Goal: Information Seeking & Learning: Find specific page/section

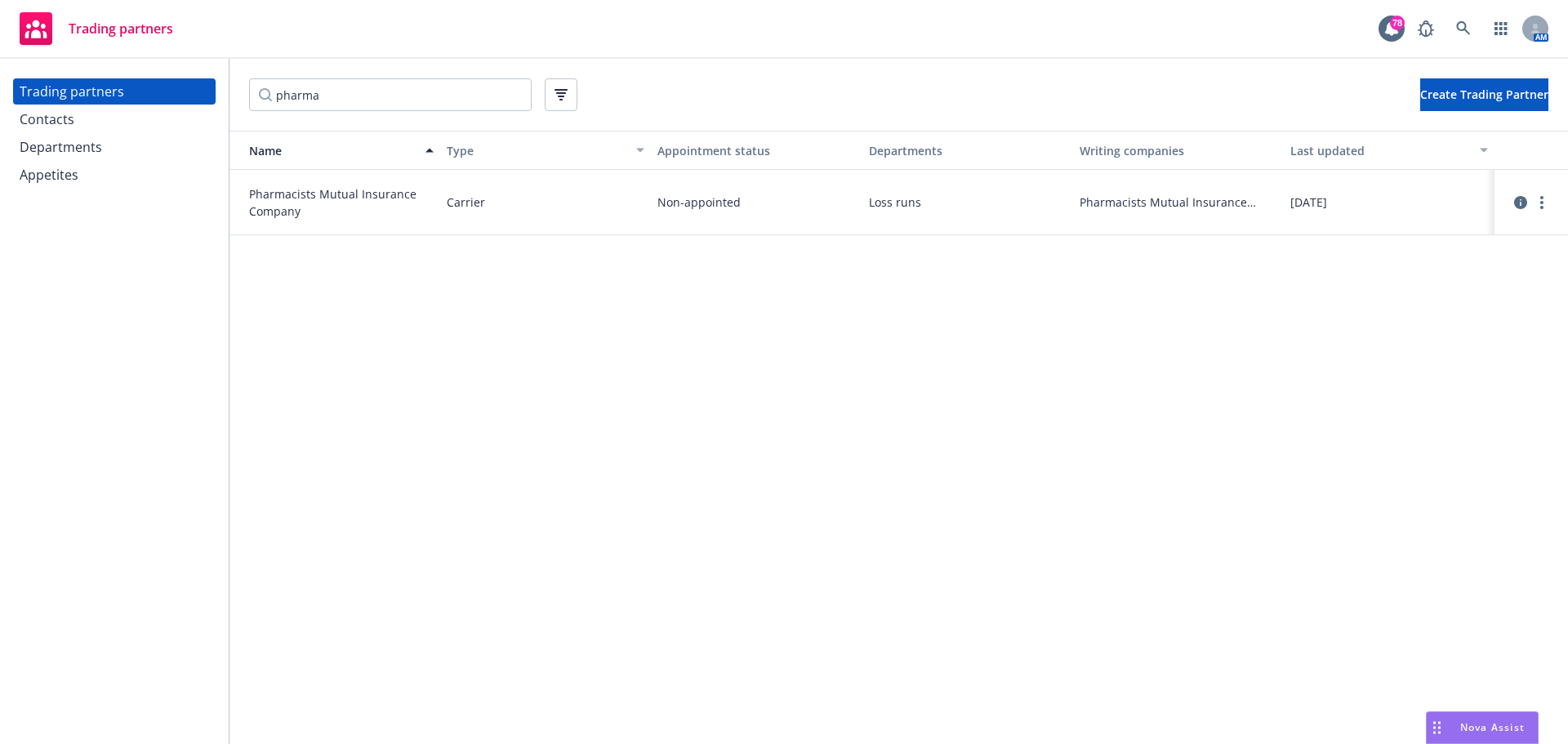
drag, startPoint x: 356, startPoint y: 97, endPoint x: 241, endPoint y: 91, distance: 115.2
click at [241, 91] on div "pharma Create Trading Partner" at bounding box center [899, 95] width 1339 height 72
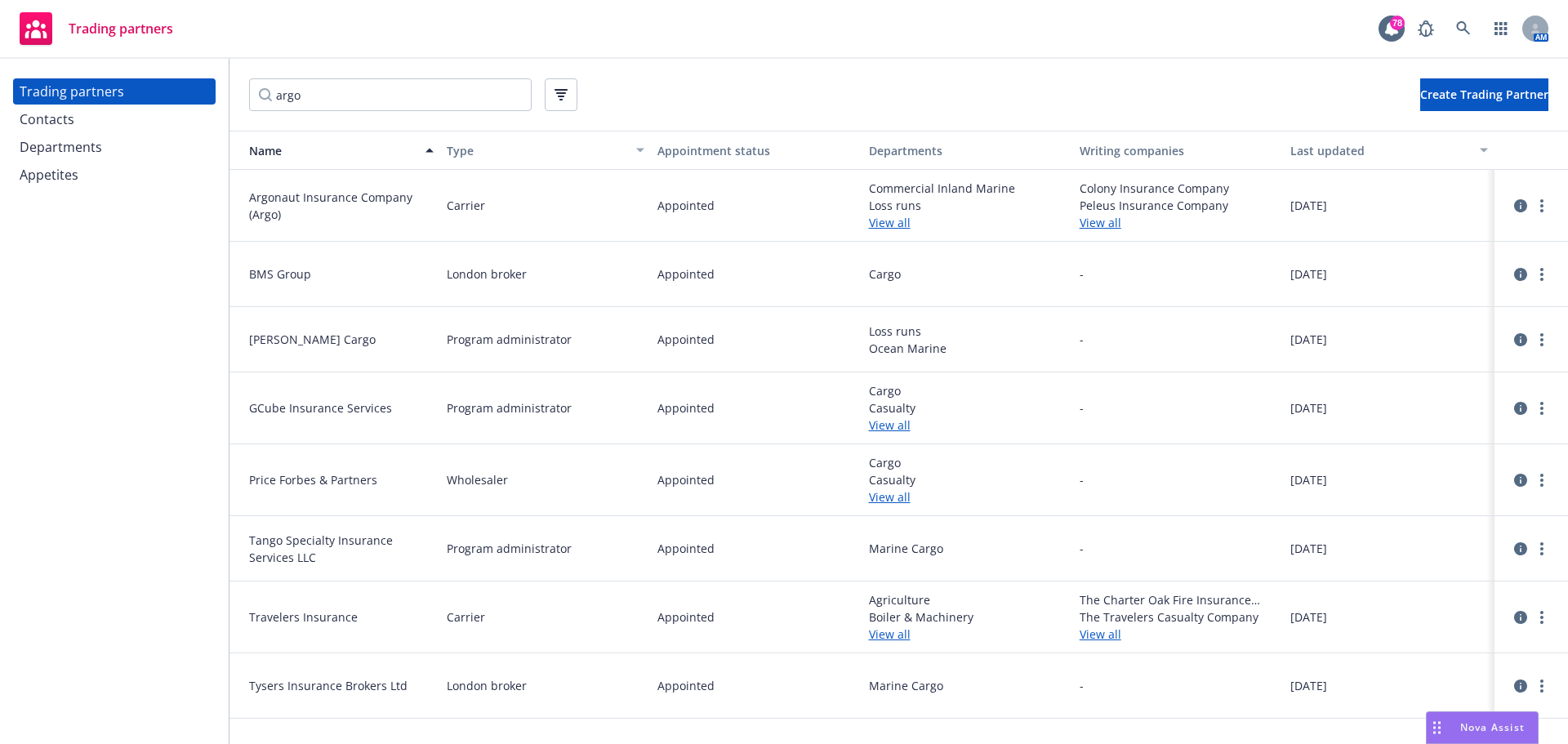
click at [897, 224] on link "View all" at bounding box center [968, 222] width 198 height 17
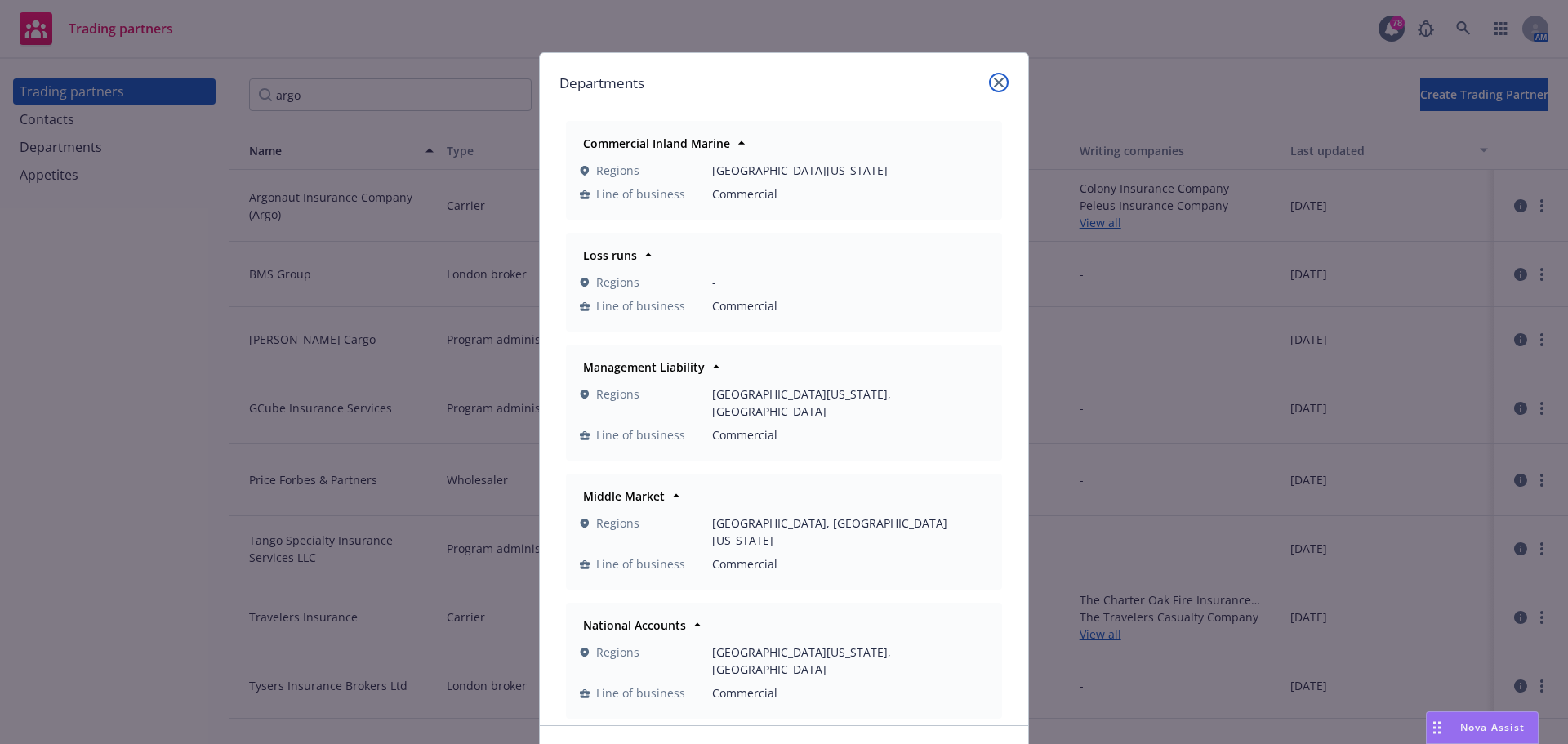
click at [994, 84] on icon "close" at bounding box center [998, 82] width 9 height 9
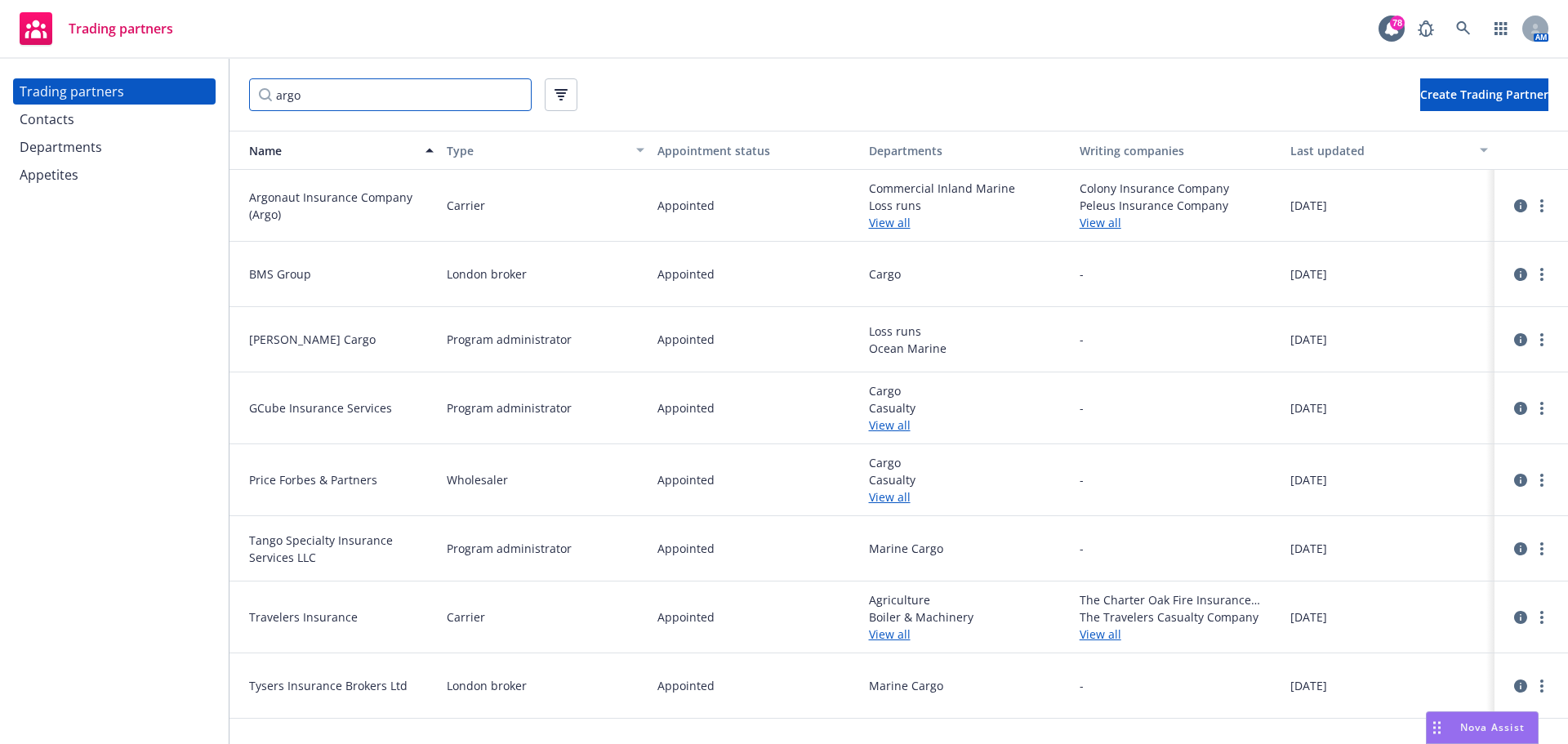
click at [431, 87] on input "argo" at bounding box center [390, 95] width 282 height 32
drag, startPoint x: 445, startPoint y: 91, endPoint x: 113, endPoint y: 91, distance: 332.0
click at [116, 91] on div "Trading partners Contacts Departments Appetites argo Create Trading Partner Nam…" at bounding box center [784, 401] width 1568 height 685
type input "e"
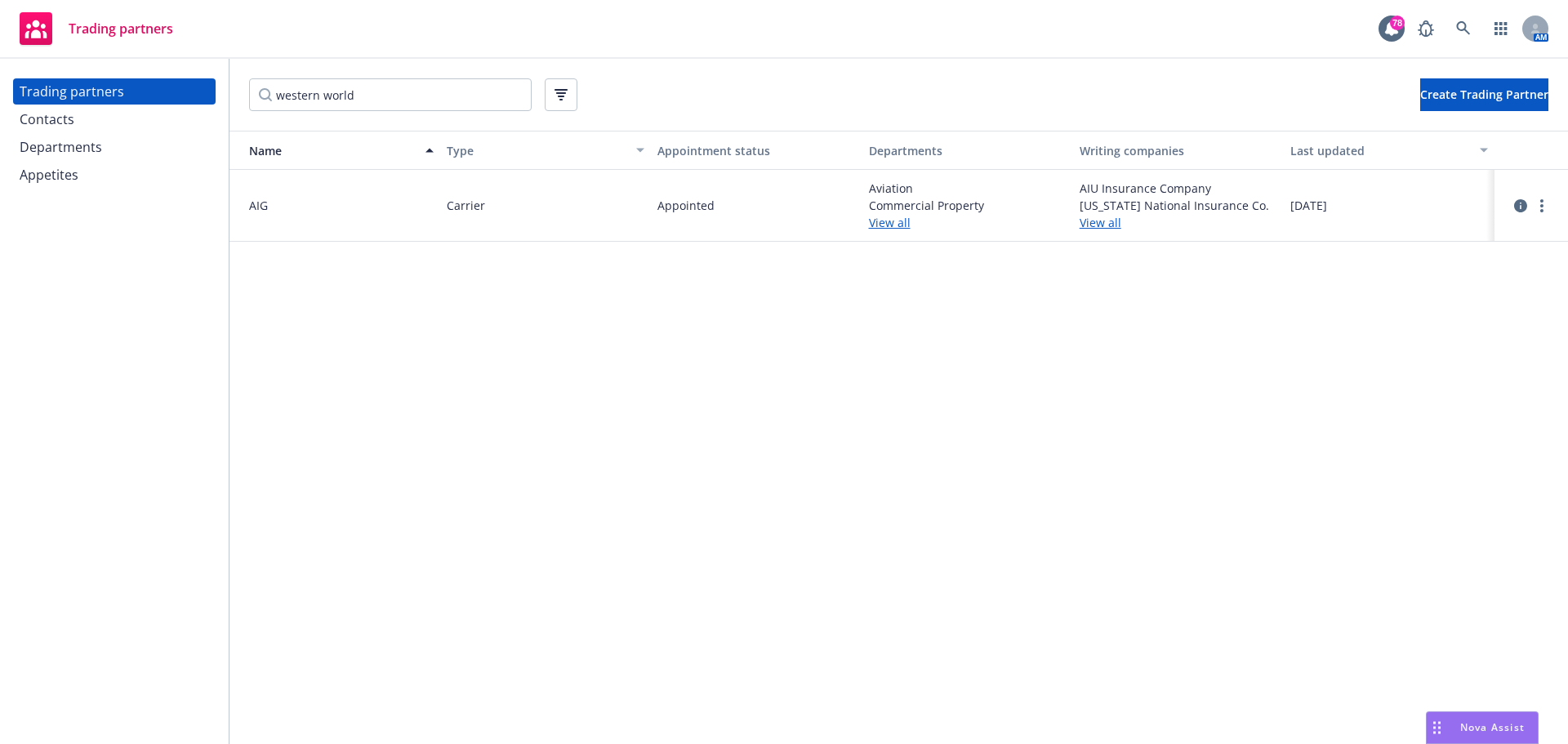
click at [1114, 216] on link "View all" at bounding box center [1178, 222] width 198 height 17
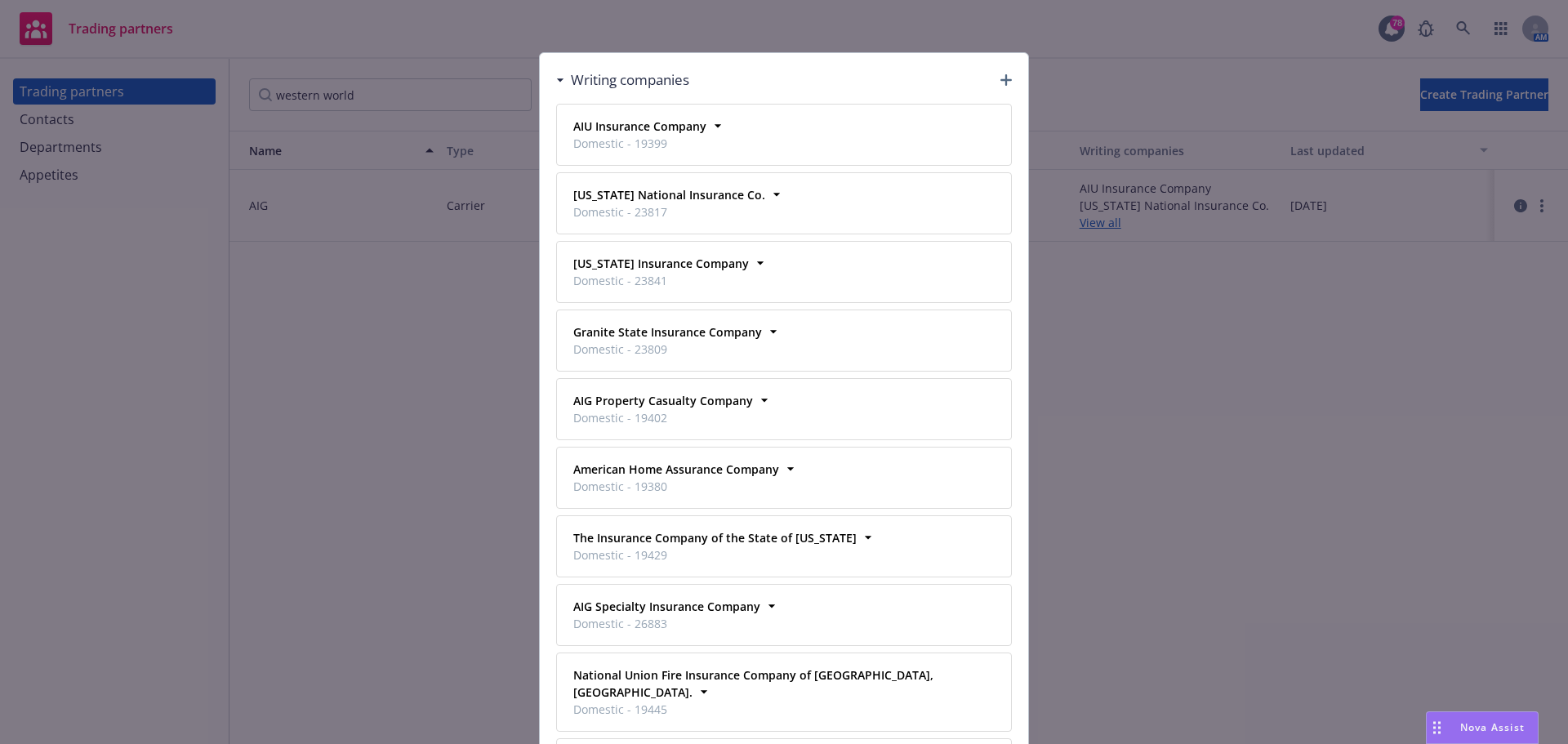
drag, startPoint x: 476, startPoint y: 48, endPoint x: 450, endPoint y: 73, distance: 36.1
click at [476, 48] on div "Writing companies AIU Insurance Company Domestic - 19399 Business address - Pho…" at bounding box center [784, 372] width 1568 height 744
click at [389, 109] on div "Writing companies AIU Insurance Company Domestic - 19399 Business address - Pho…" at bounding box center [784, 372] width 1568 height 744
click at [418, 95] on div "Writing companies AIU Insurance Company Domestic - 19399 Business address - Pho…" at bounding box center [784, 372] width 1568 height 744
drag, startPoint x: 777, startPoint y: 72, endPoint x: 754, endPoint y: 76, distance: 23.3
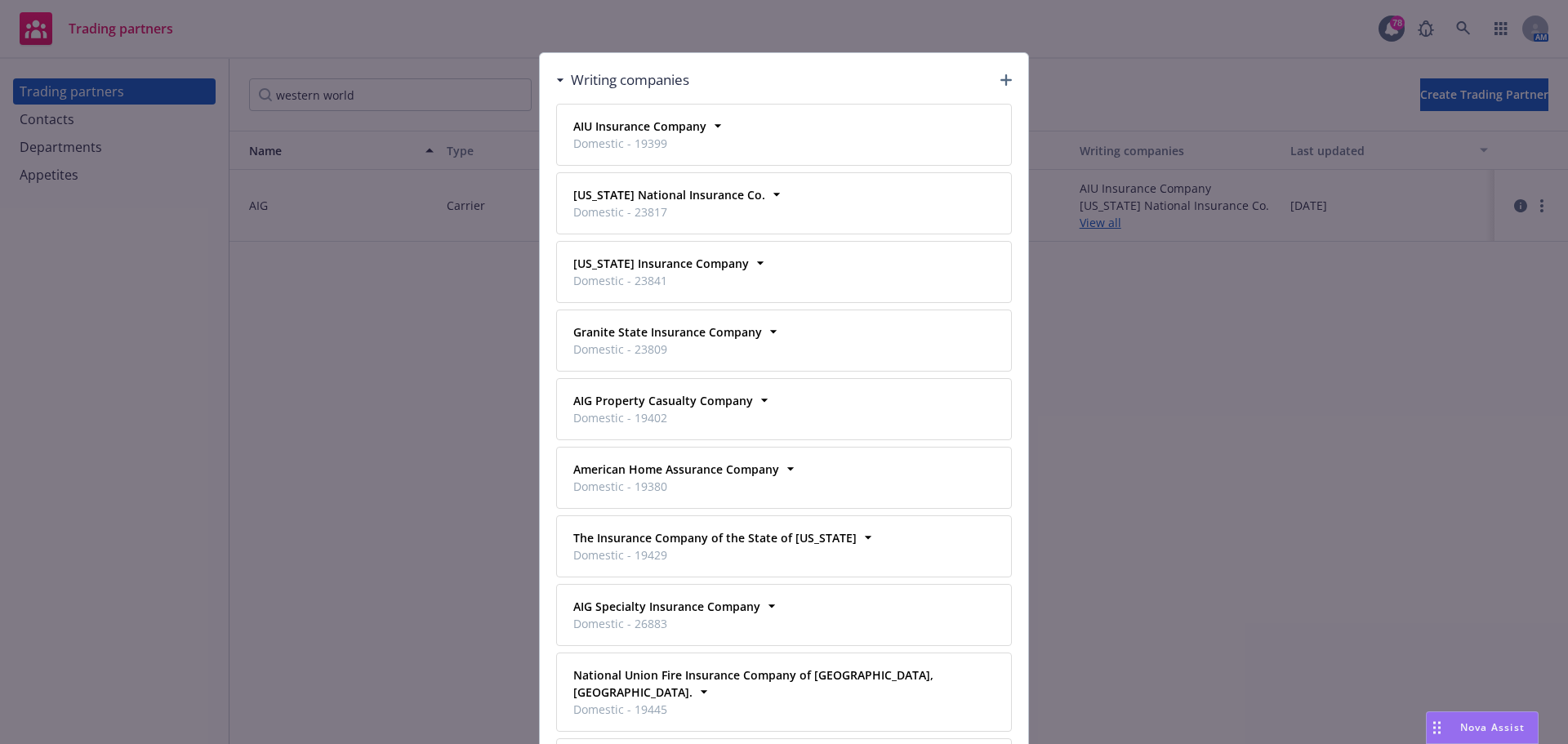
click at [776, 72] on div "Writing companies" at bounding box center [784, 80] width 456 height 34
drag, startPoint x: 1316, startPoint y: 196, endPoint x: 1316, endPoint y: 209, distance: 13.0
click at [1316, 204] on div "Writing companies AIU Insurance Company Domestic - 19399 Business address - Pho…" at bounding box center [784, 372] width 1568 height 744
click at [1297, 372] on div "Writing companies AIU Insurance Company Domestic - 19399 Business address - Pho…" at bounding box center [784, 372] width 1568 height 744
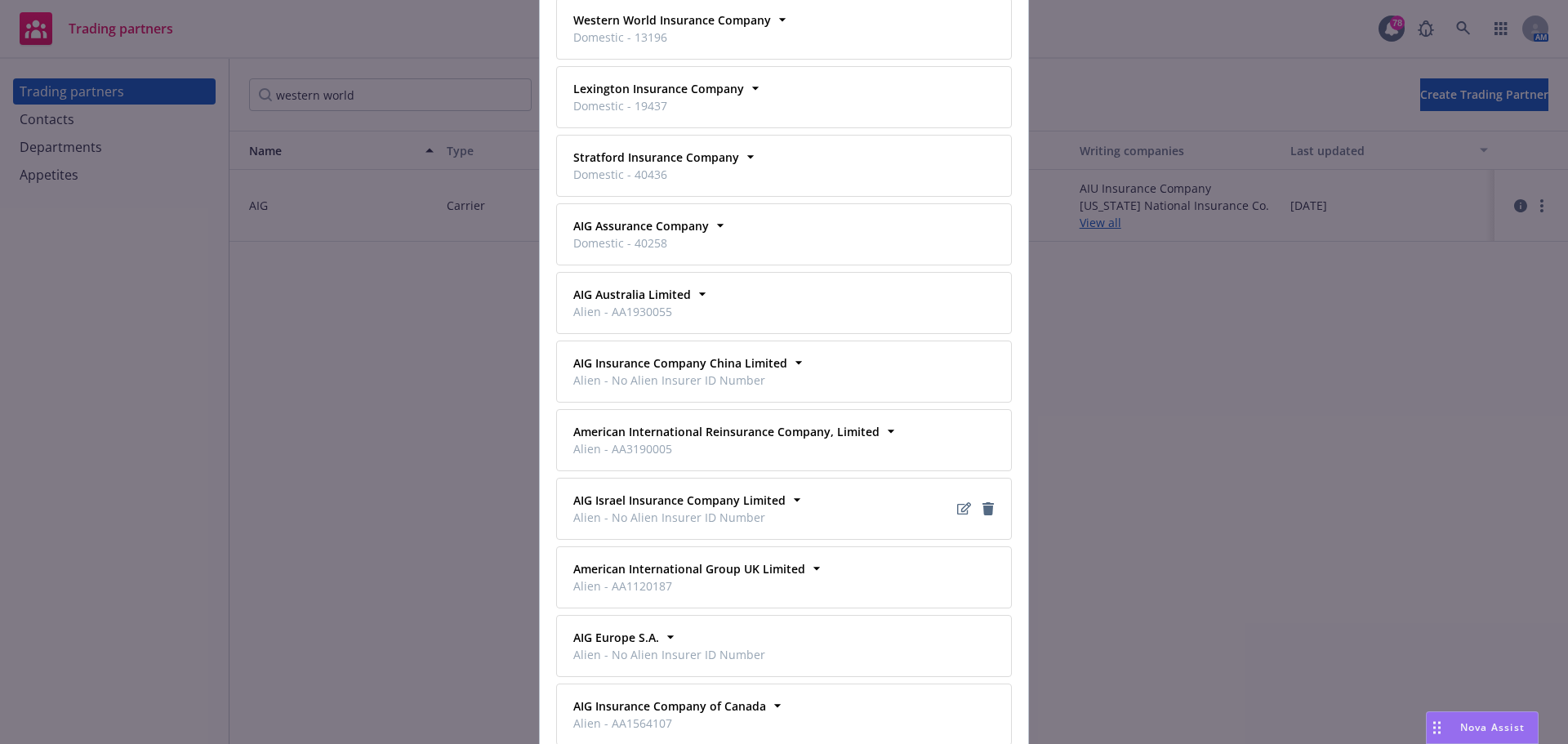
scroll to position [899, 0]
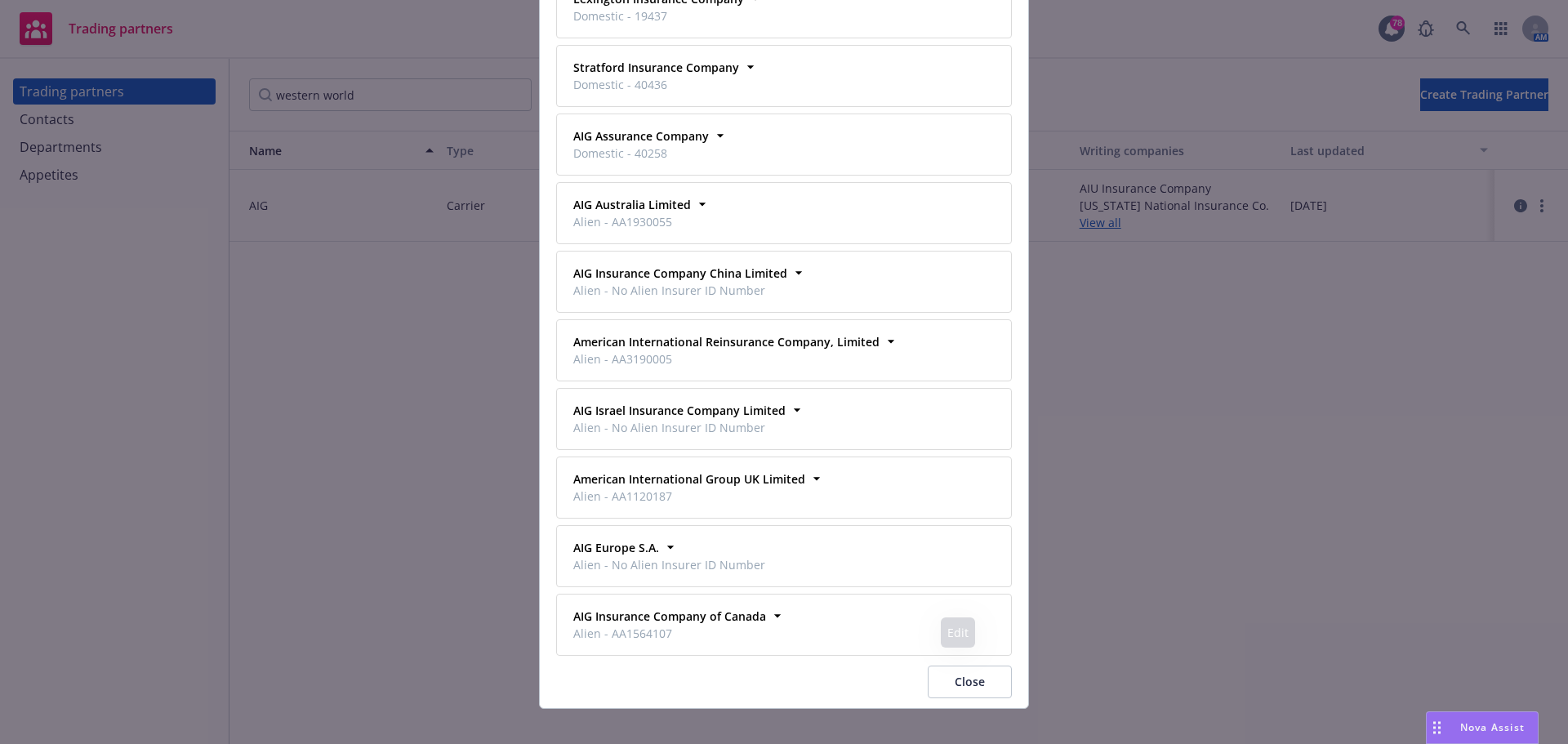
click at [952, 667] on button "Close" at bounding box center [969, 682] width 84 height 32
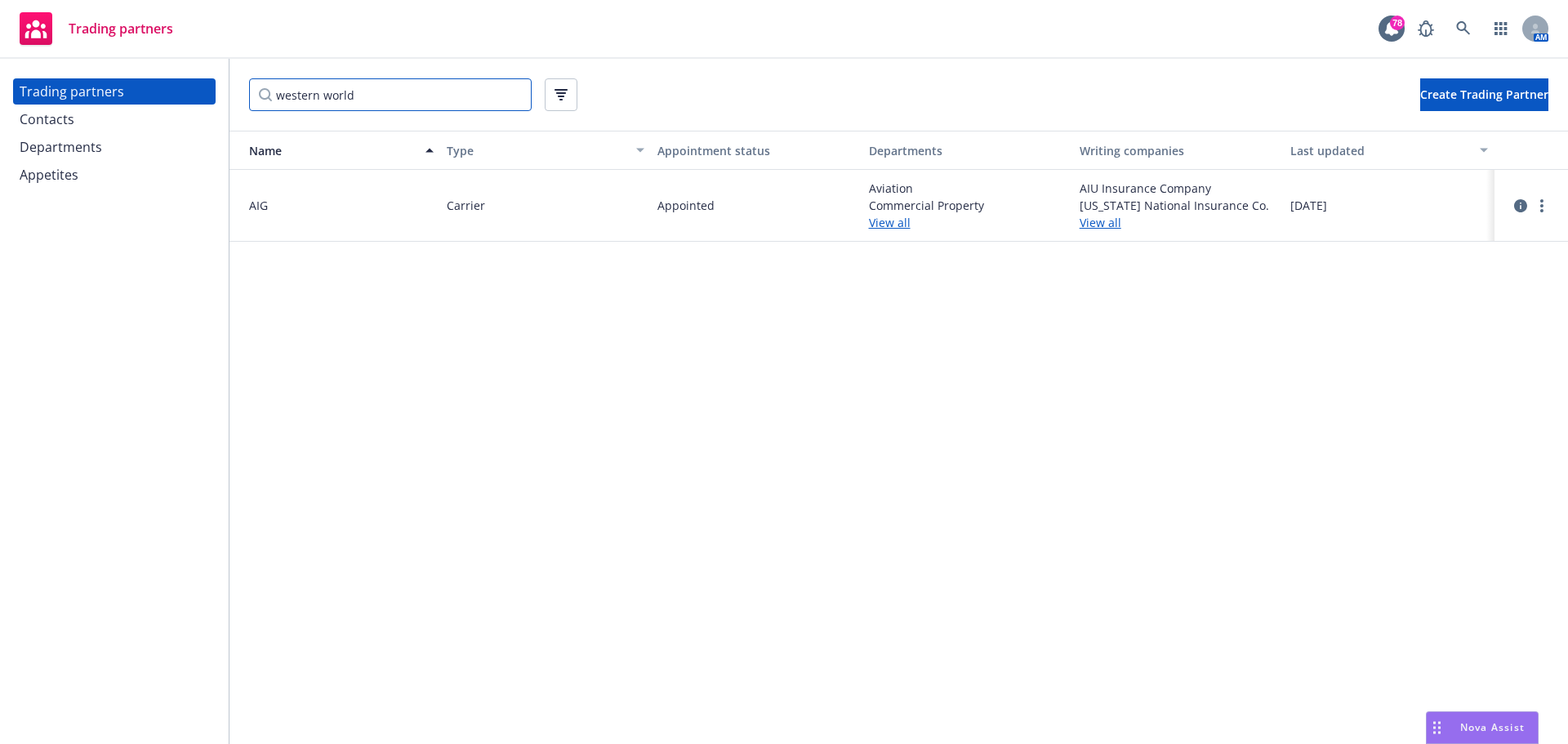
click at [385, 99] on input "western world" at bounding box center [390, 95] width 282 height 32
drag, startPoint x: 453, startPoint y: 87, endPoint x: 132, endPoint y: 85, distance: 321.0
click at [132, 86] on div "Trading partners Contacts Departments Appetites western world Create Trading Pa…" at bounding box center [784, 401] width 1568 height 685
click at [1096, 216] on link "View all" at bounding box center [1178, 222] width 198 height 17
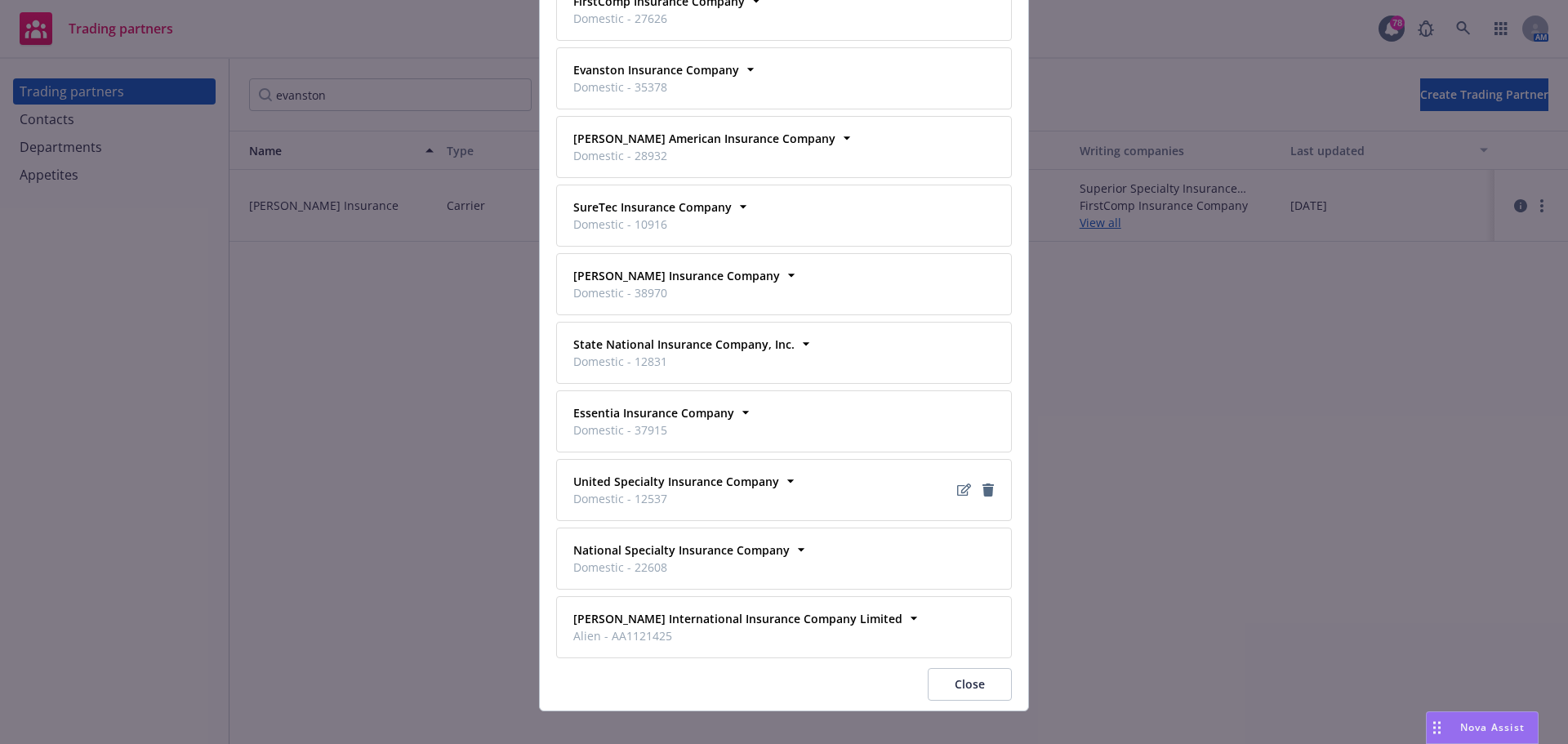
scroll to position [213, 0]
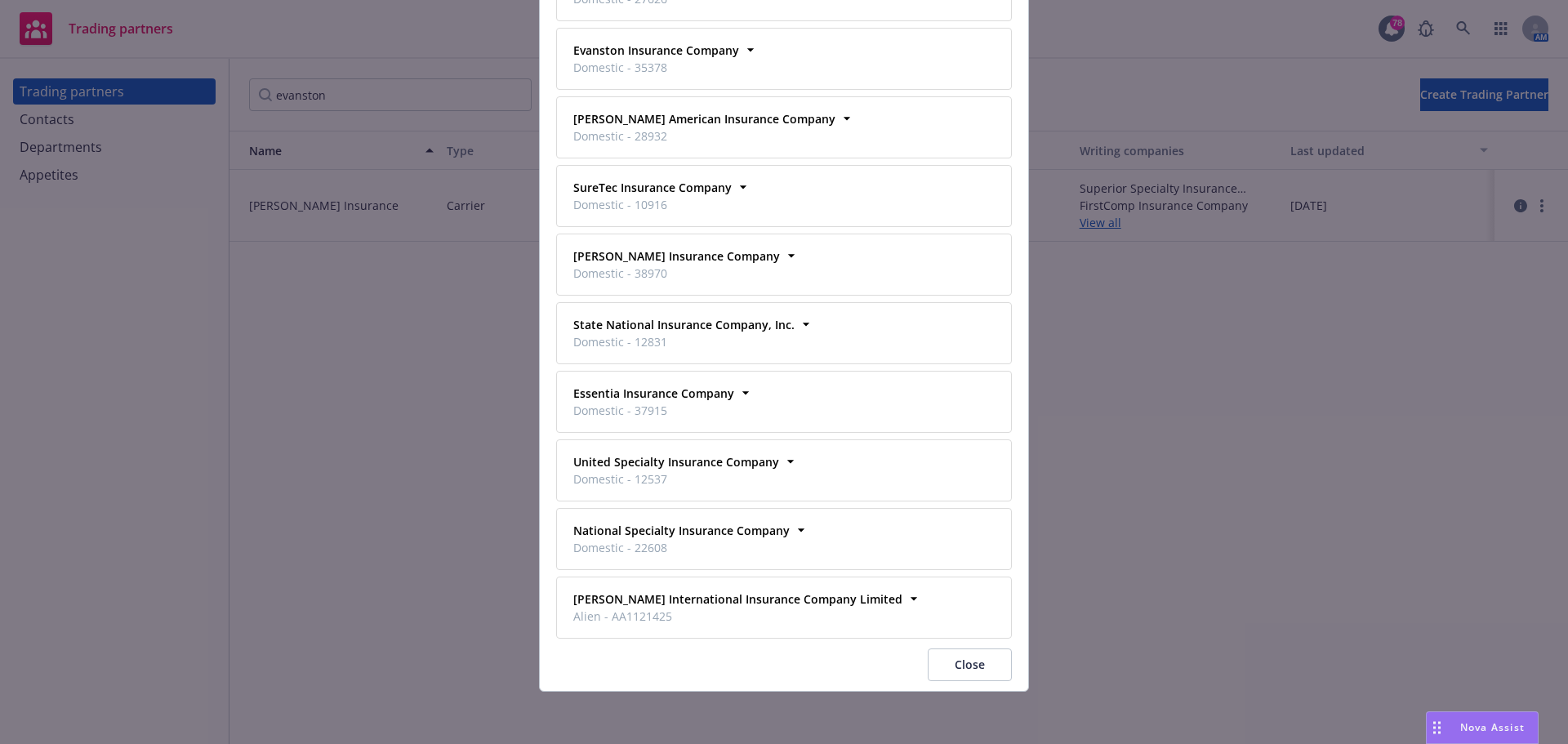
click at [956, 658] on button "Close" at bounding box center [969, 665] width 84 height 32
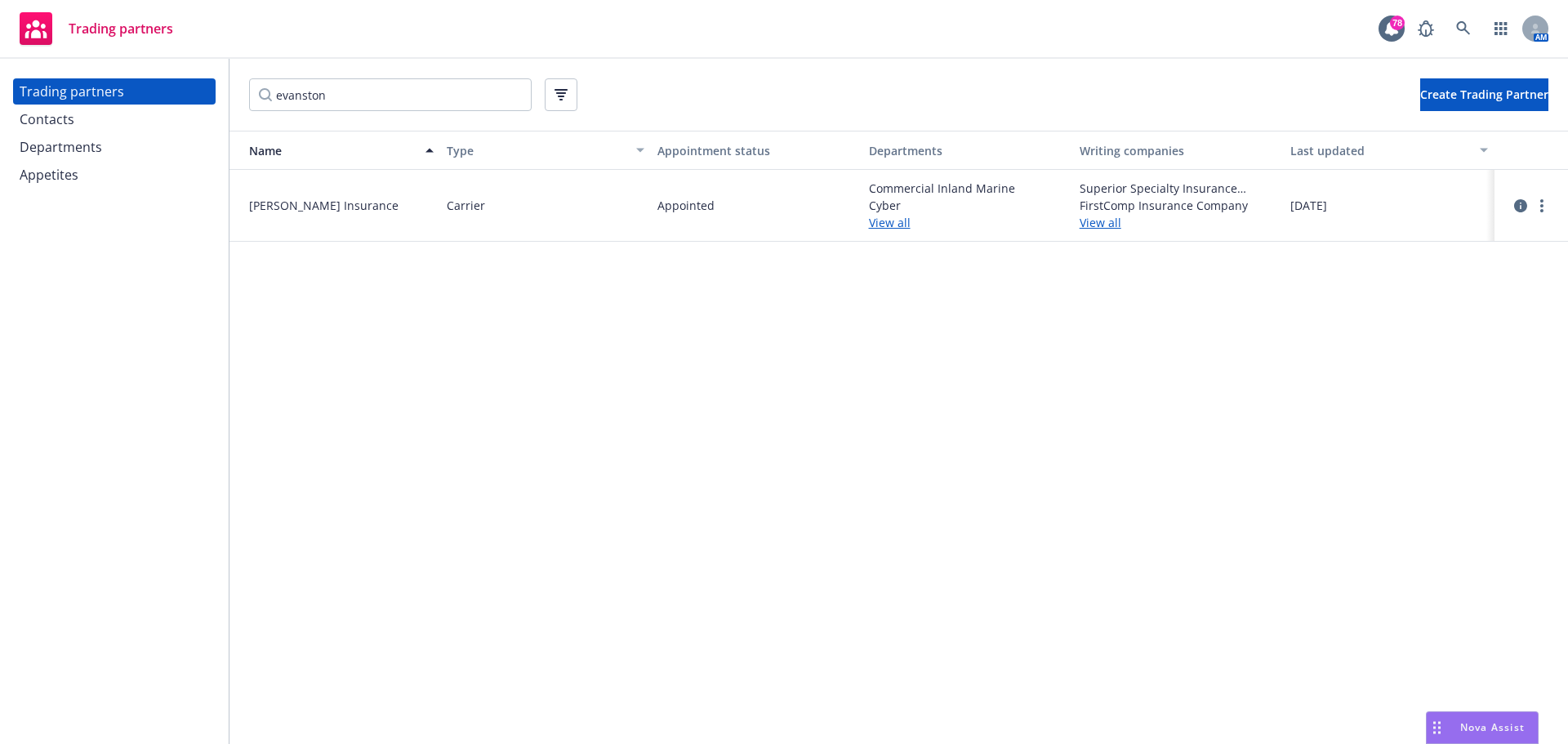
click at [869, 223] on link "View all" at bounding box center [968, 222] width 198 height 17
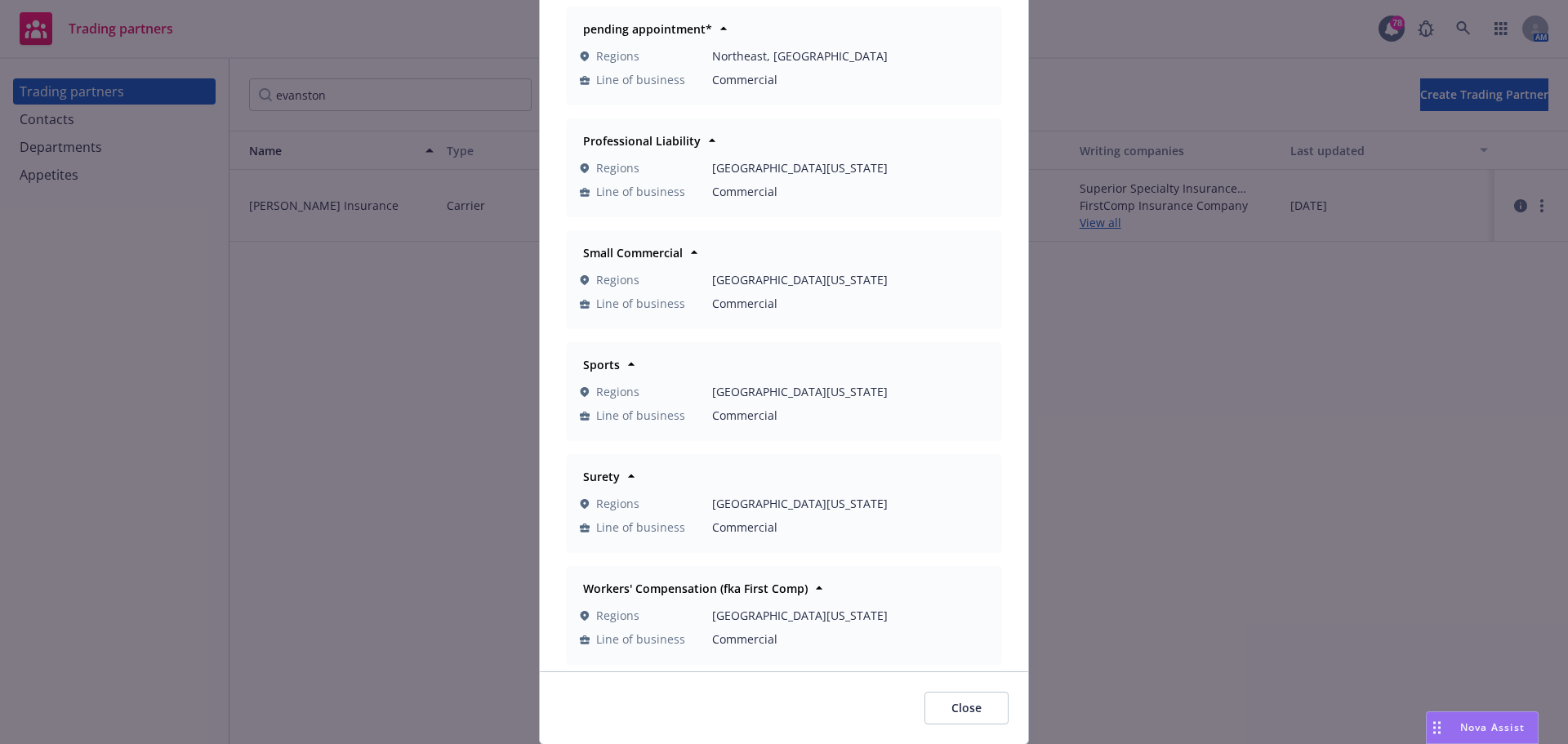
scroll to position [1174, 0]
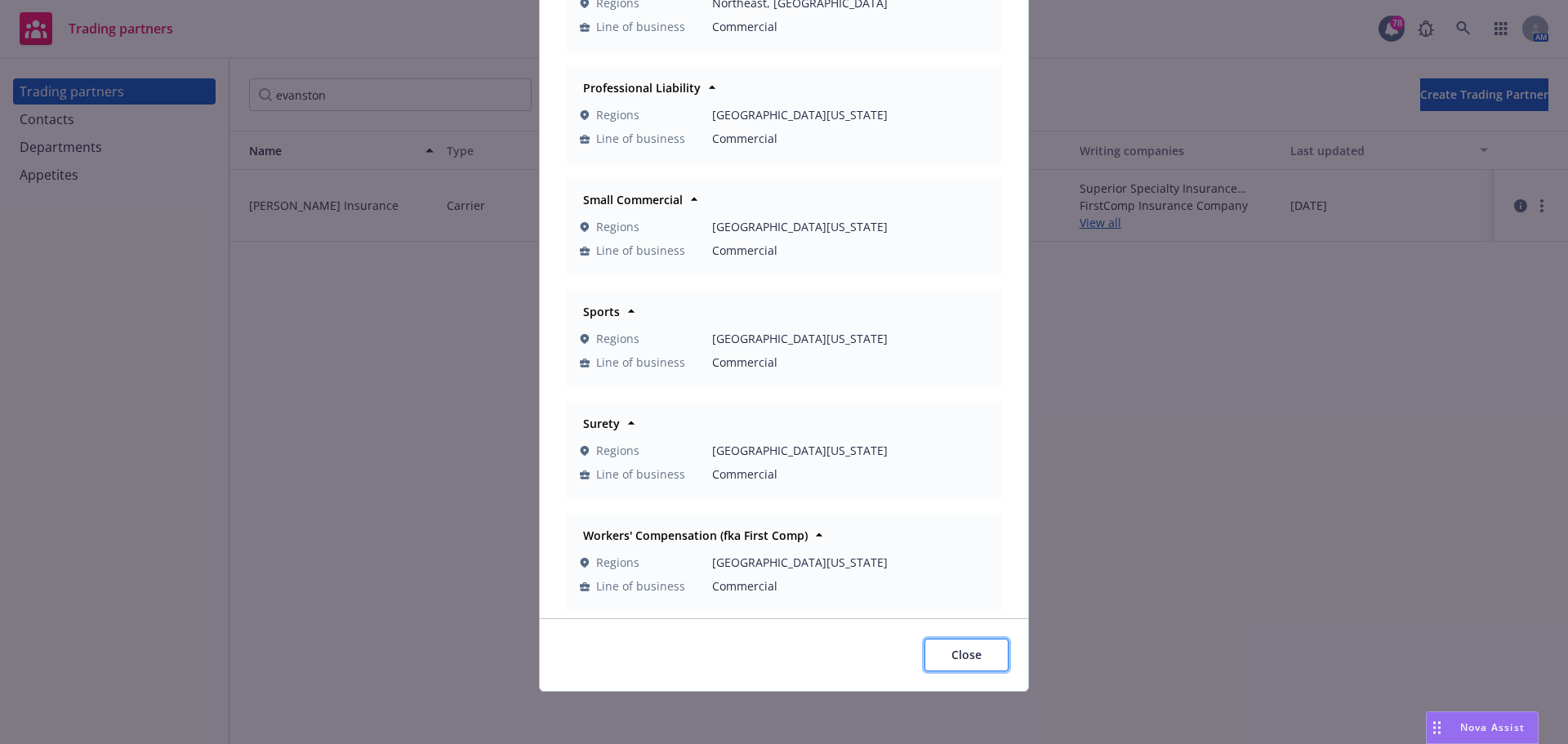
click at [958, 652] on span "Close" at bounding box center [966, 655] width 30 height 15
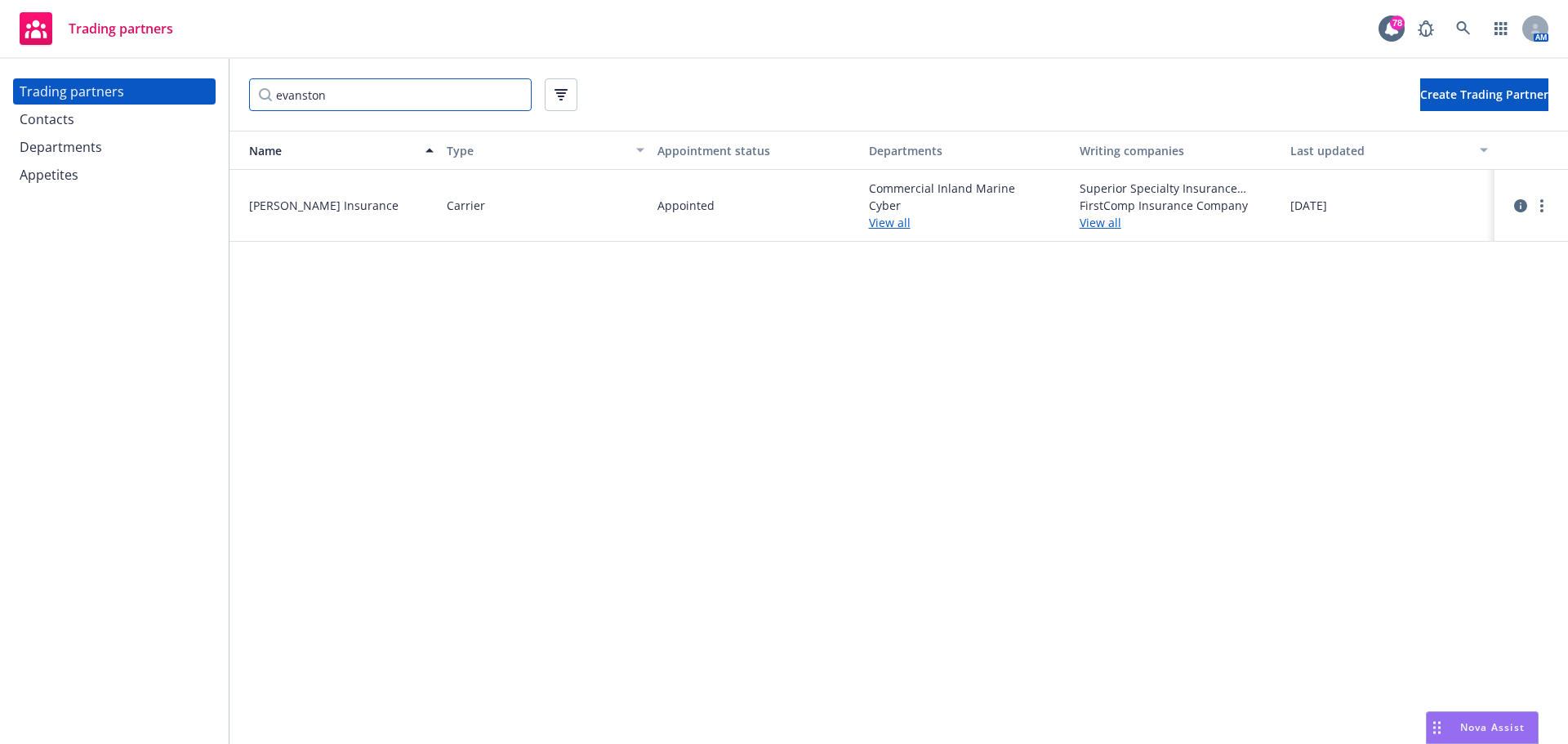
click at [376, 101] on input "evanston" at bounding box center [390, 95] width 282 height 32
drag, startPoint x: 378, startPoint y: 98, endPoint x: 140, endPoint y: 91, distance: 238.1
click at [145, 93] on div "Trading partners Contacts Departments Appetites evanston Create Trading Partner…" at bounding box center [784, 401] width 1568 height 685
type input "scor"
click at [1520, 203] on icon "circleInformation" at bounding box center [1520, 202] width 13 height 13
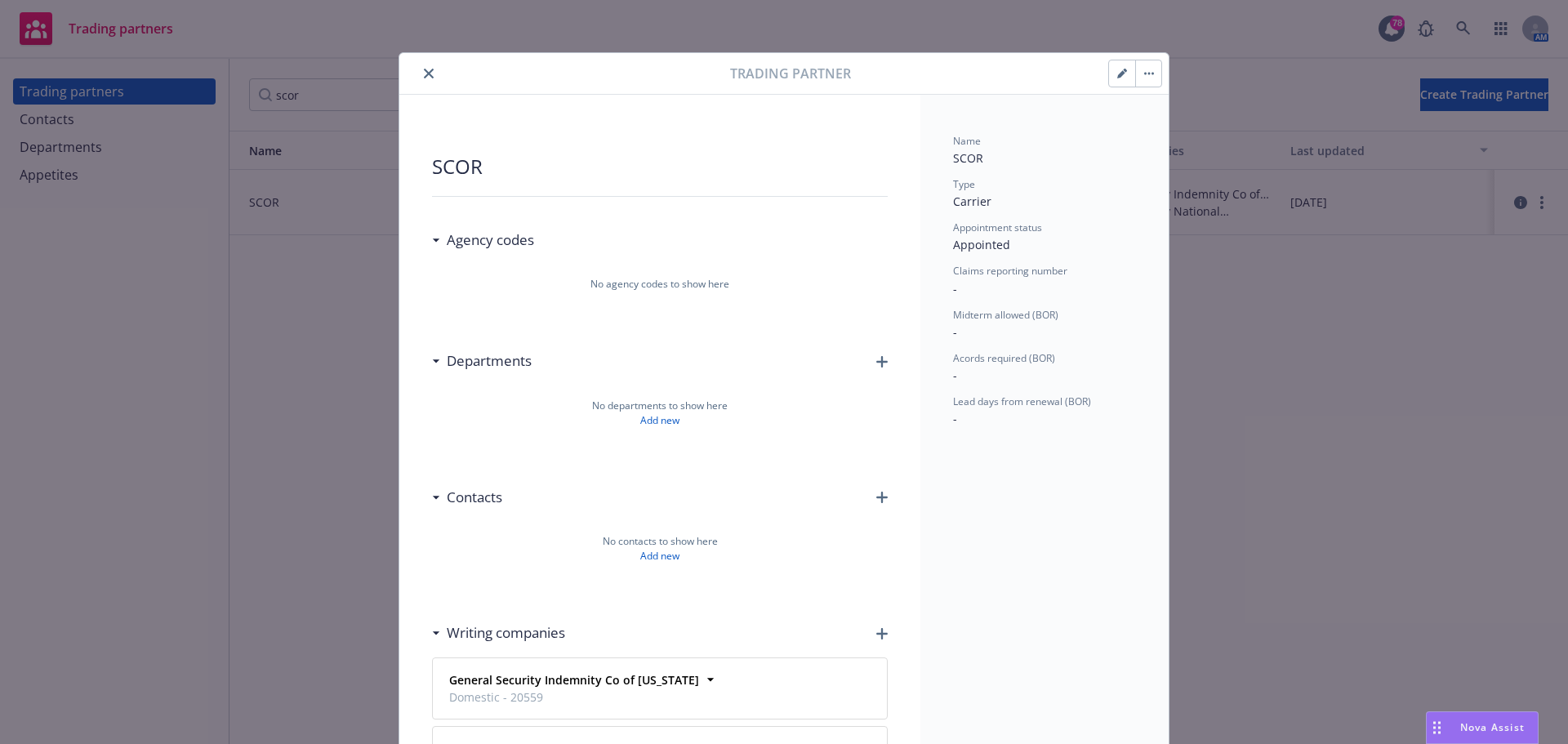
click at [425, 68] on button "close" at bounding box center [428, 73] width 20 height 20
